Goal: Navigation & Orientation: Find specific page/section

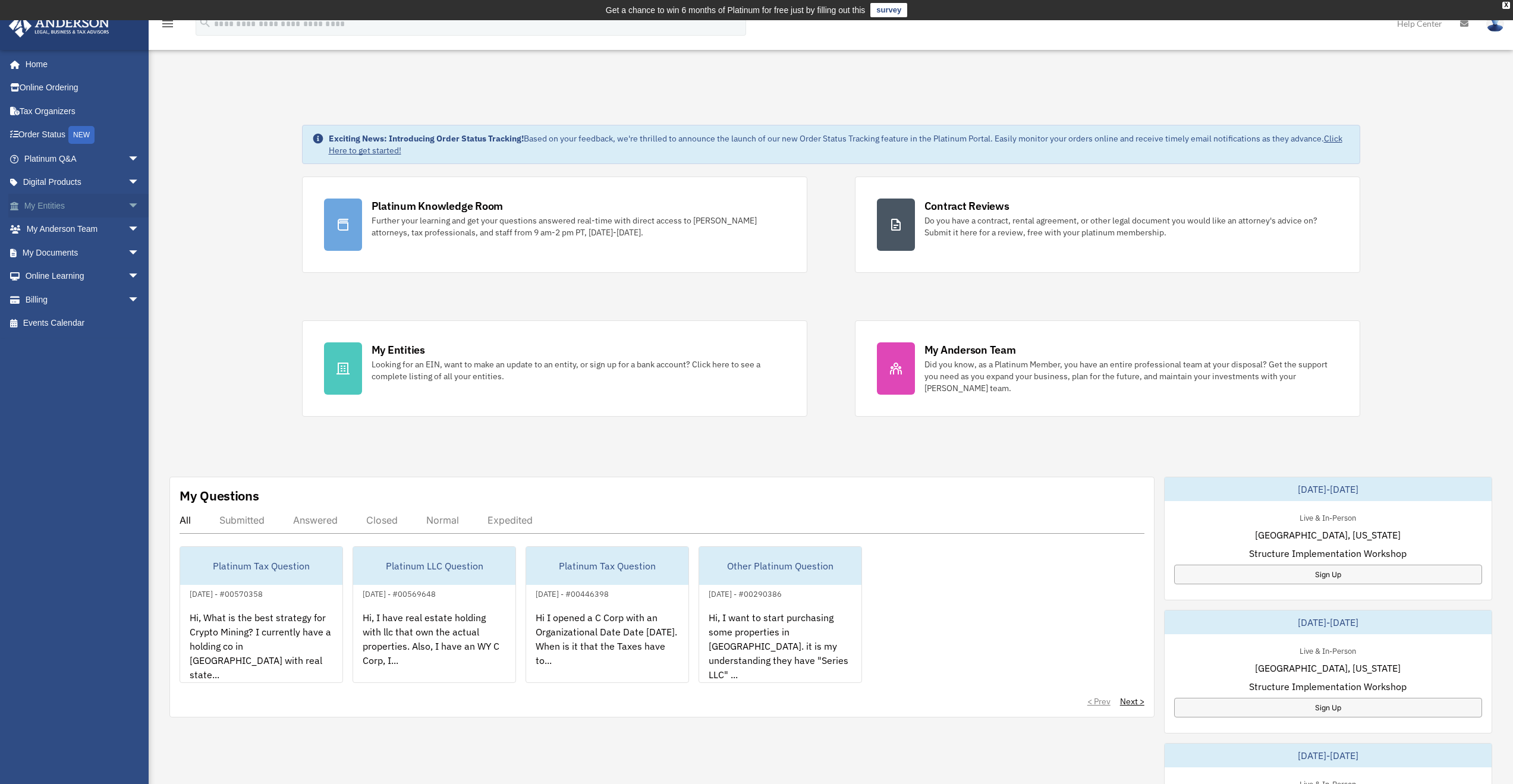
click at [39, 203] on link "My Entities arrow_drop_down" at bounding box center [83, 205] width 149 height 24
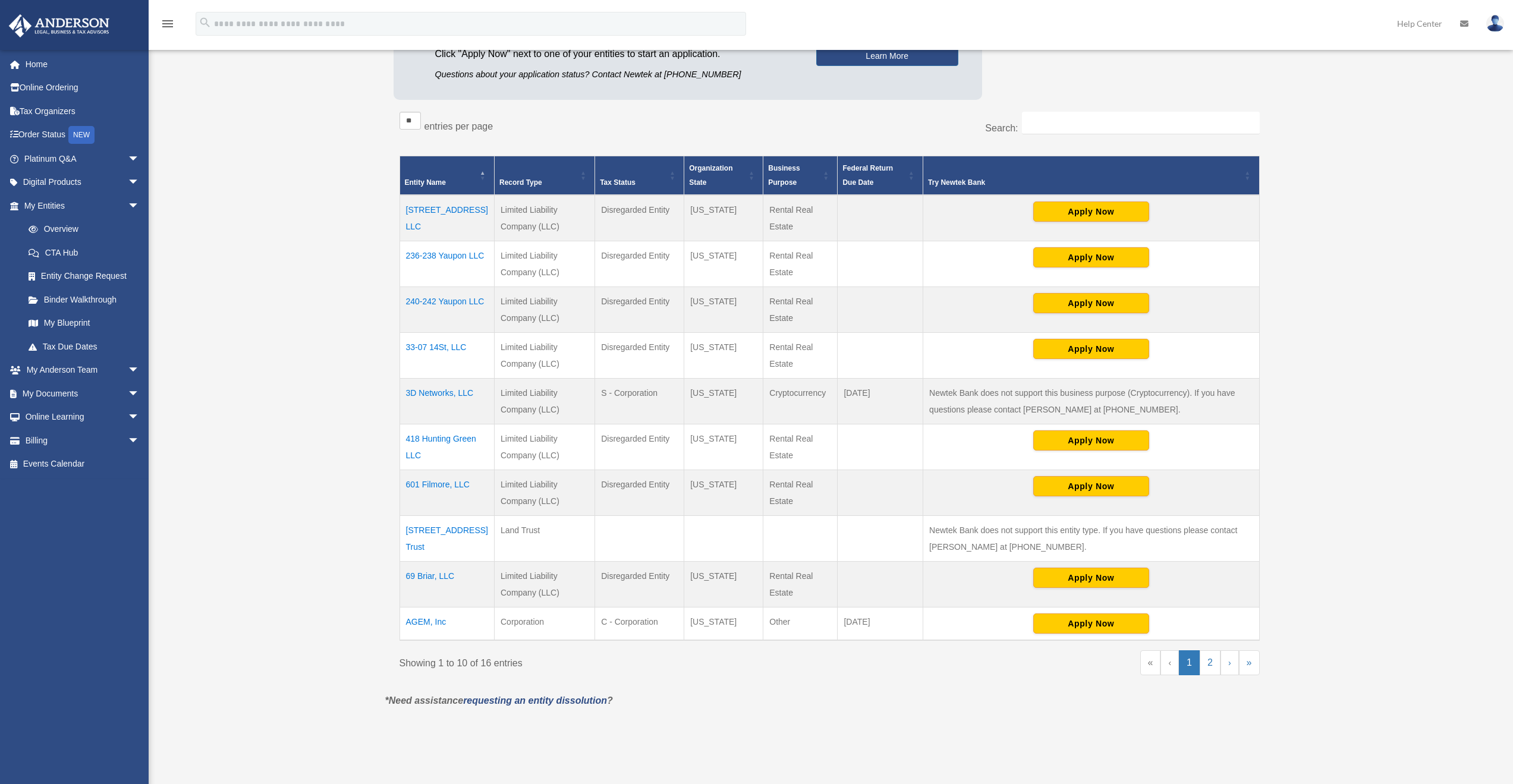
scroll to position [198, 0]
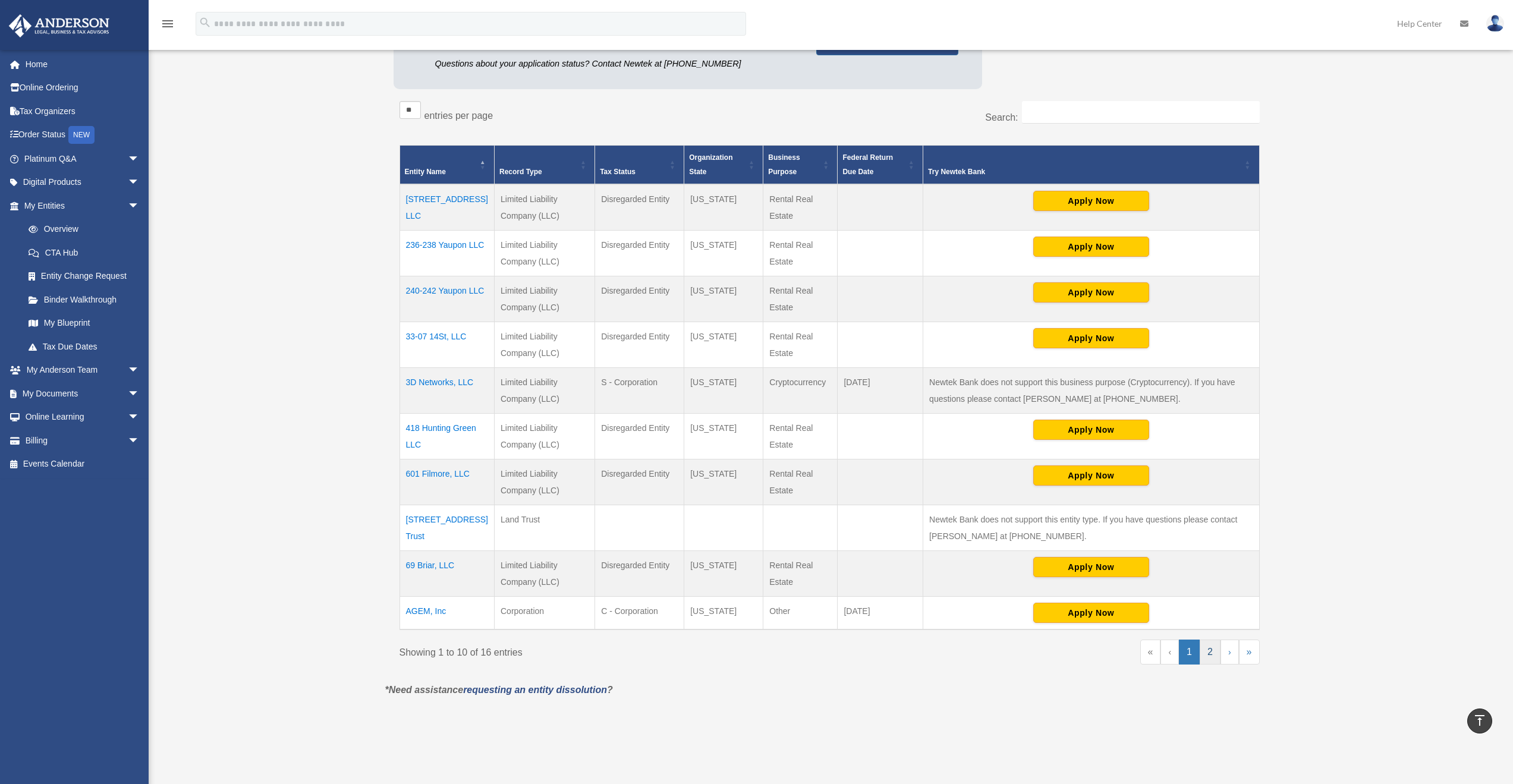
click at [1212, 652] on link "2" at bounding box center [1210, 651] width 21 height 25
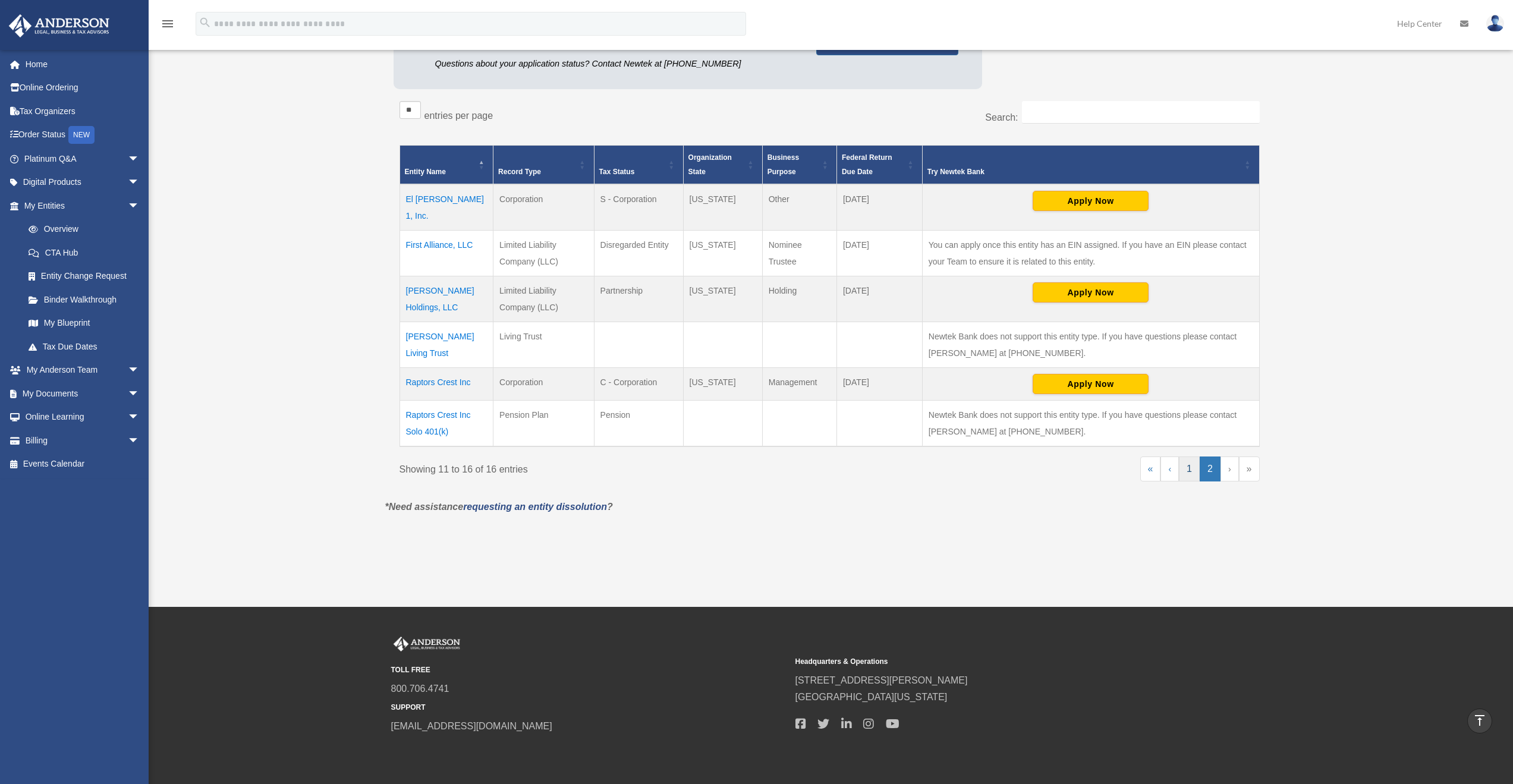
click at [1187, 456] on link "1" at bounding box center [1189, 469] width 21 height 25
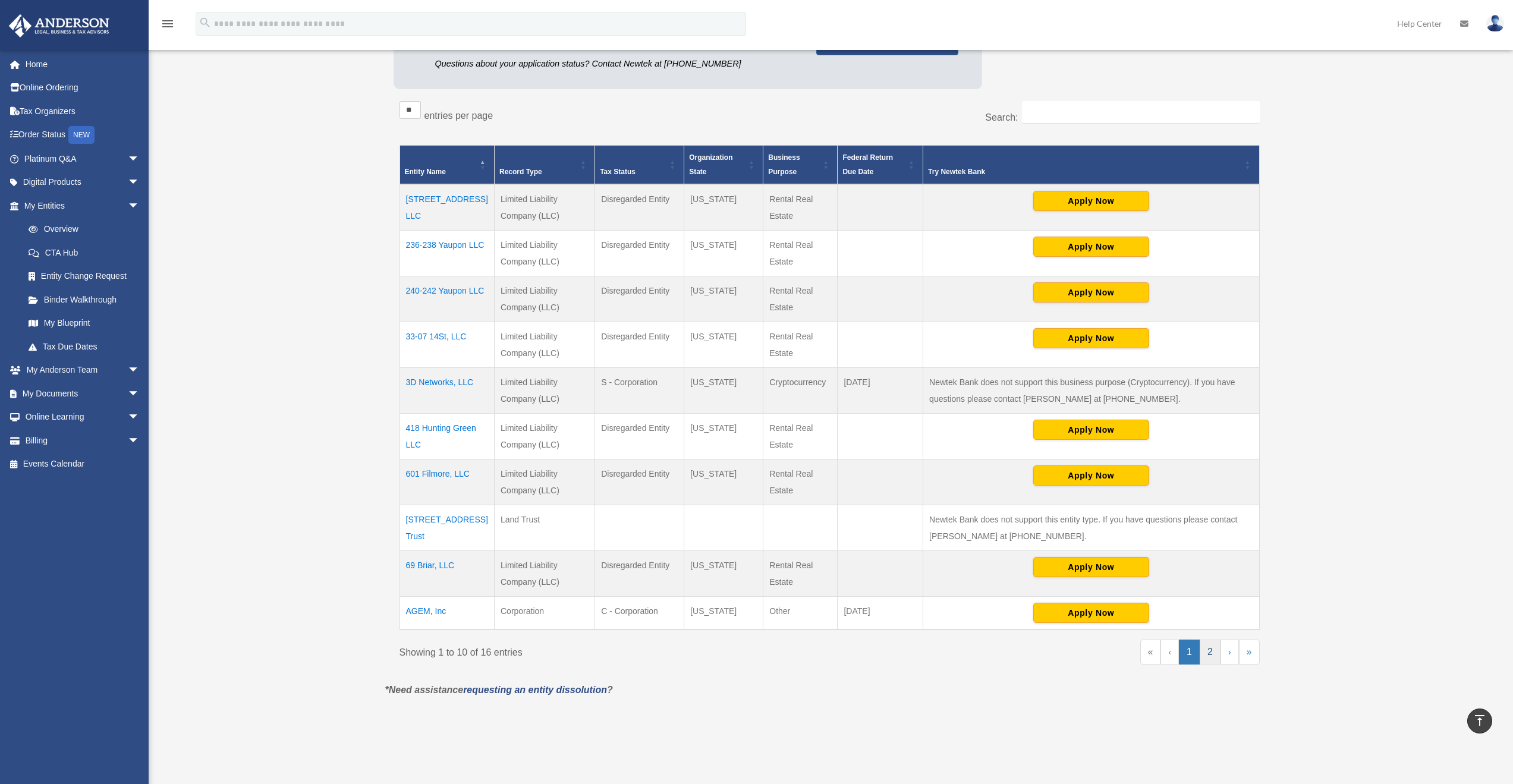
click at [1214, 657] on link "2" at bounding box center [1210, 651] width 21 height 25
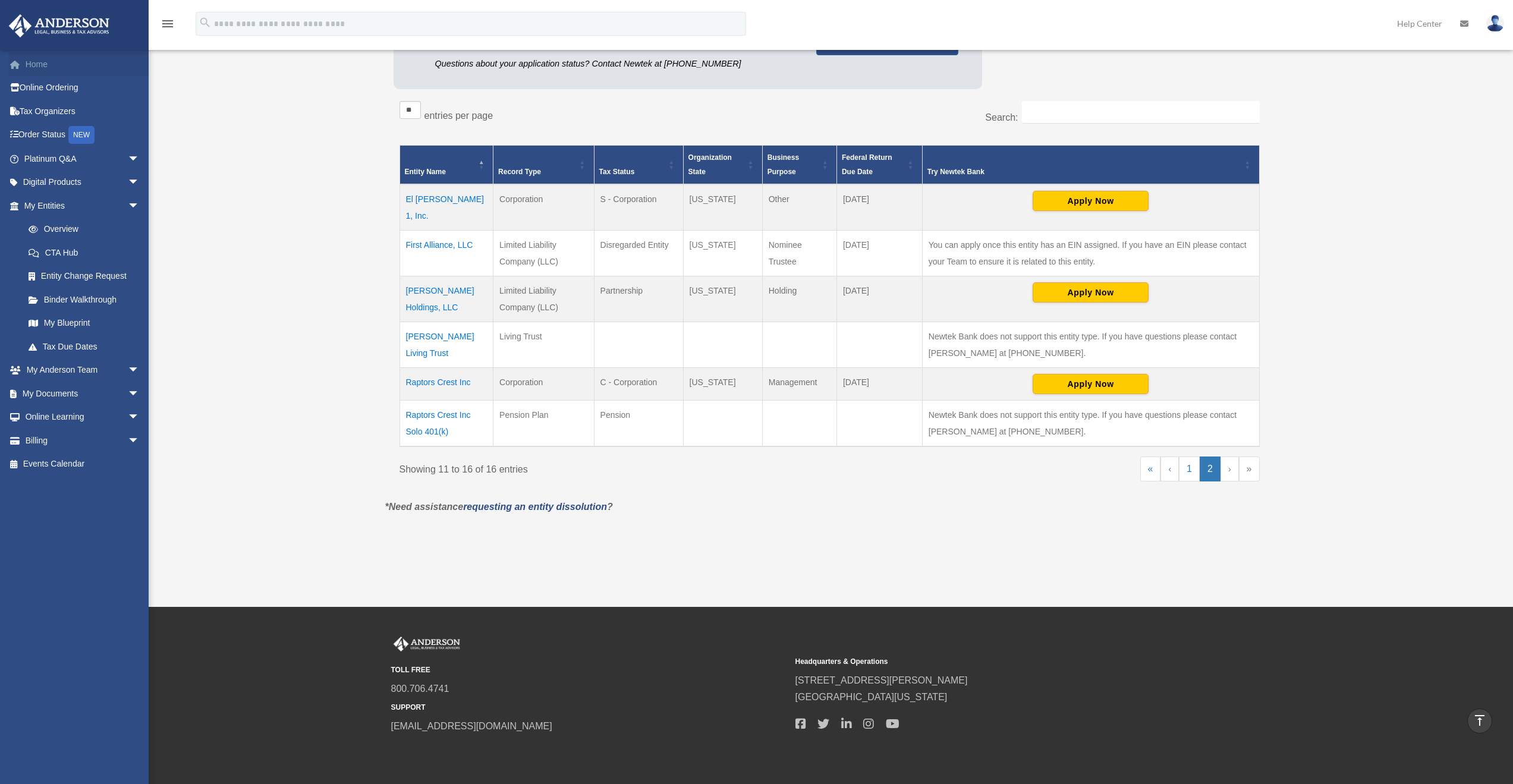
click at [44, 65] on link "Home" at bounding box center [83, 64] width 149 height 24
